Goal: Transaction & Acquisition: Register for event/course

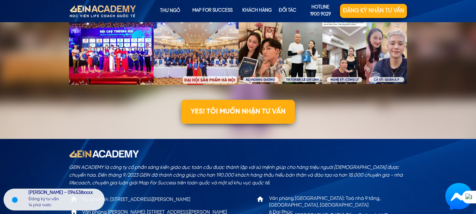
scroll to position [2277, 0]
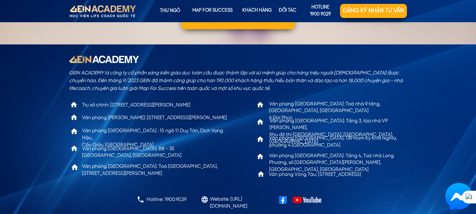
click at [284, 199] on div at bounding box center [282, 199] width 8 height 8
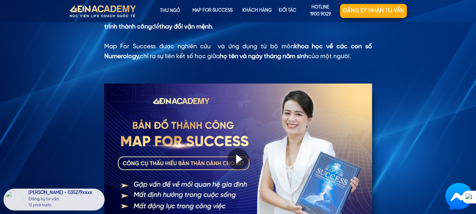
scroll to position [471, 0]
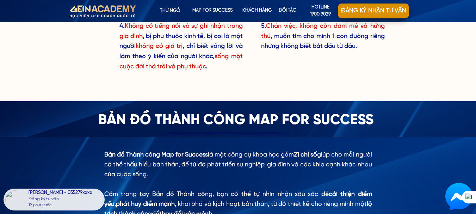
click at [386, 11] on p "Đăng ký nhận tư vấn" at bounding box center [373, 10] width 71 height 15
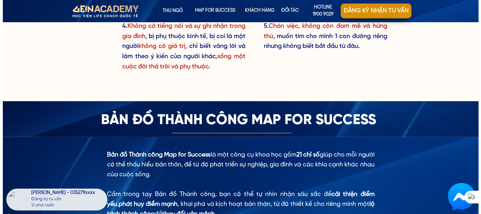
scroll to position [0, 0]
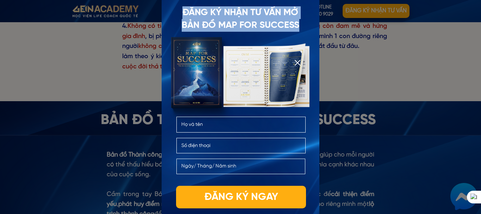
drag, startPoint x: 184, startPoint y: 10, endPoint x: 319, endPoint y: 23, distance: 135.8
click at [304, 56] on div "Đăng ký nhận tư vấn mở bản đồ Map For Success Đăng ký ngay" at bounding box center [240, 106] width 127 height 101
copy div "Đăng ký nhận tư vấn mở bản đồ Map For Success"
click at [52, 66] on div at bounding box center [240, 107] width 481 height 214
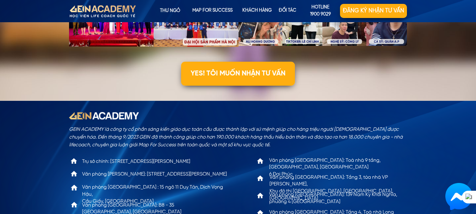
scroll to position [2277, 0]
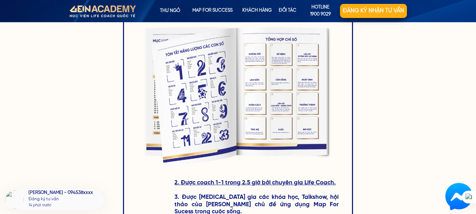
scroll to position [1091, 0]
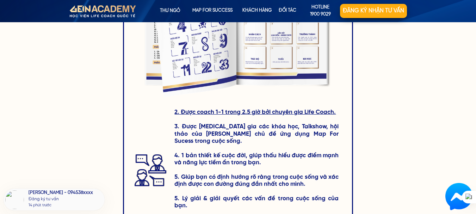
click at [232, 111] on span "2. Được coach 1-1 trong 2.5 giờ bởi chuyên gia Life Coach." at bounding box center [254, 112] width 161 height 6
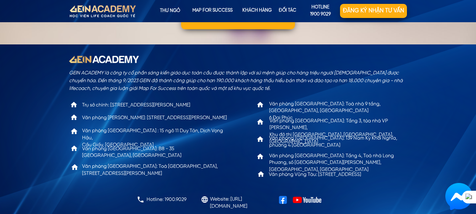
scroll to position [2136, 0]
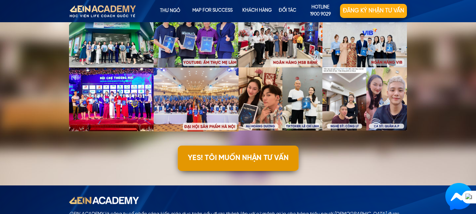
click at [238, 164] on p "YES! TÔI MUỐN NHẬN TƯ VẤN" at bounding box center [237, 157] width 121 height 25
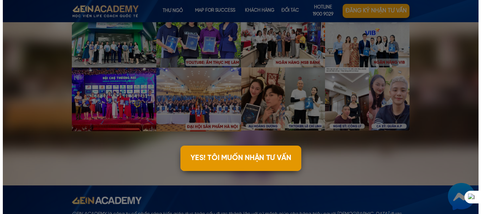
scroll to position [0, 0]
